Goal: Transaction & Acquisition: Subscribe to service/newsletter

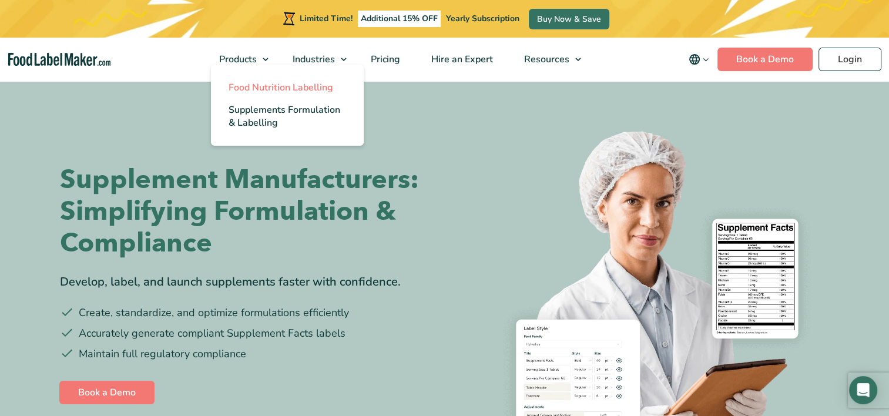
click at [254, 87] on span "Food Nutrition Labelling" at bounding box center [281, 87] width 105 height 13
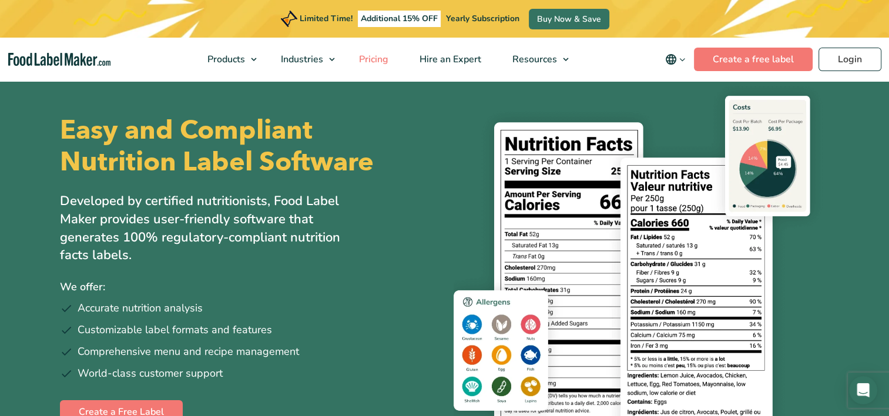
click at [372, 57] on span "Pricing" at bounding box center [373, 59] width 34 height 13
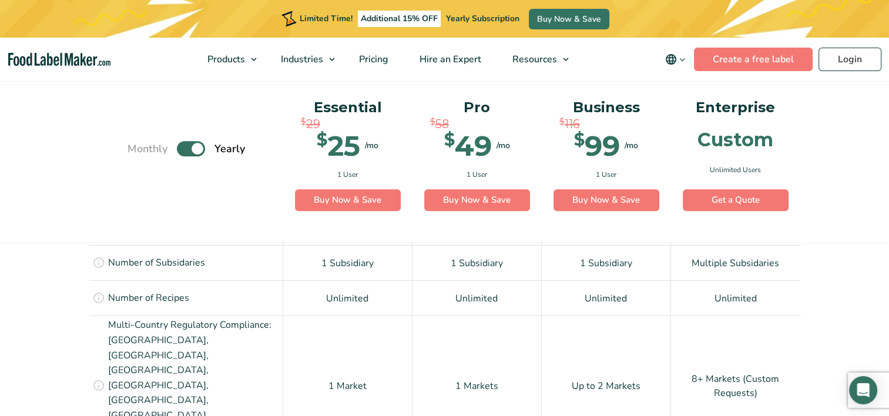
scroll to position [1176, 0]
